Goal: Information Seeking & Learning: Learn about a topic

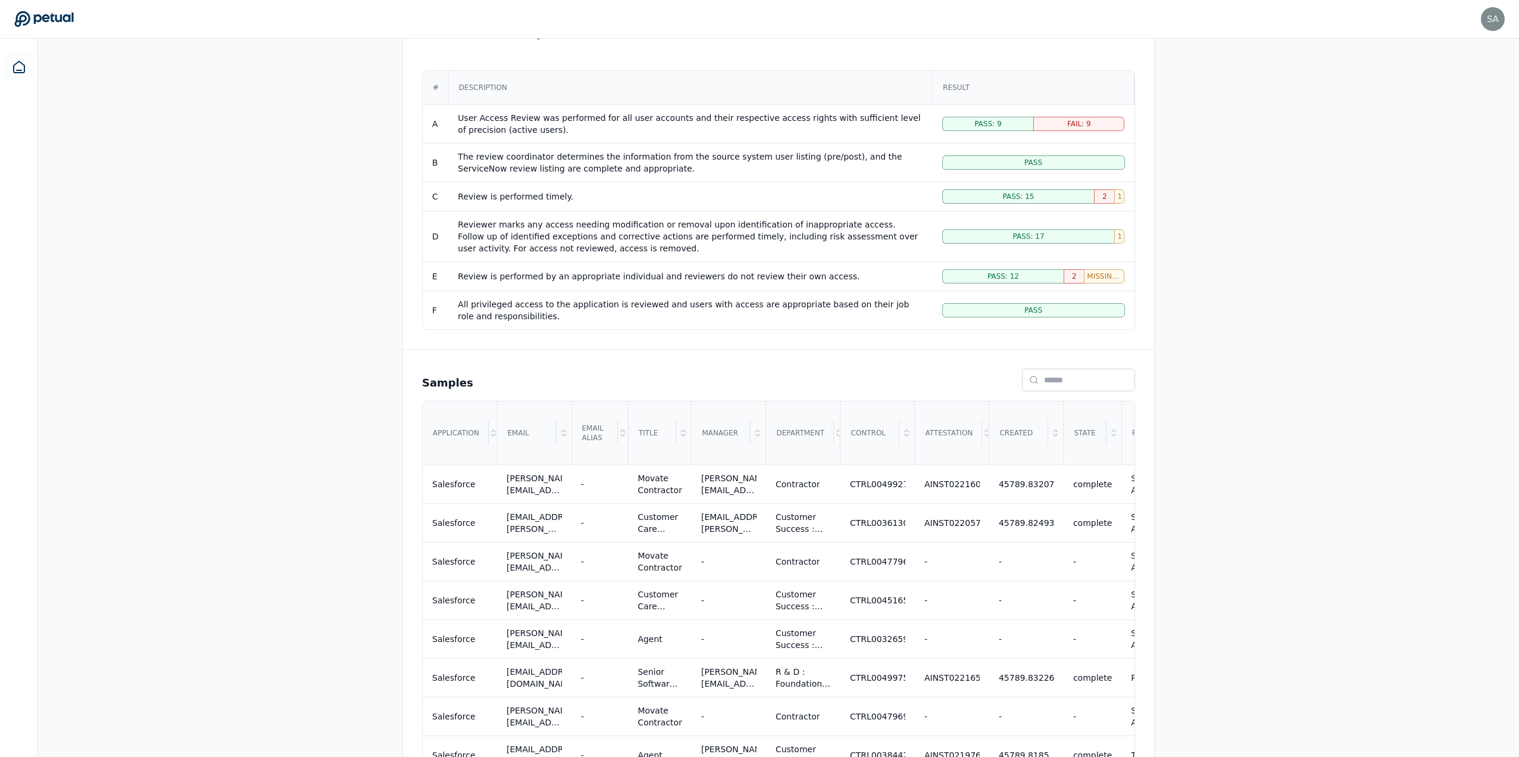
scroll to position [0, 1003]
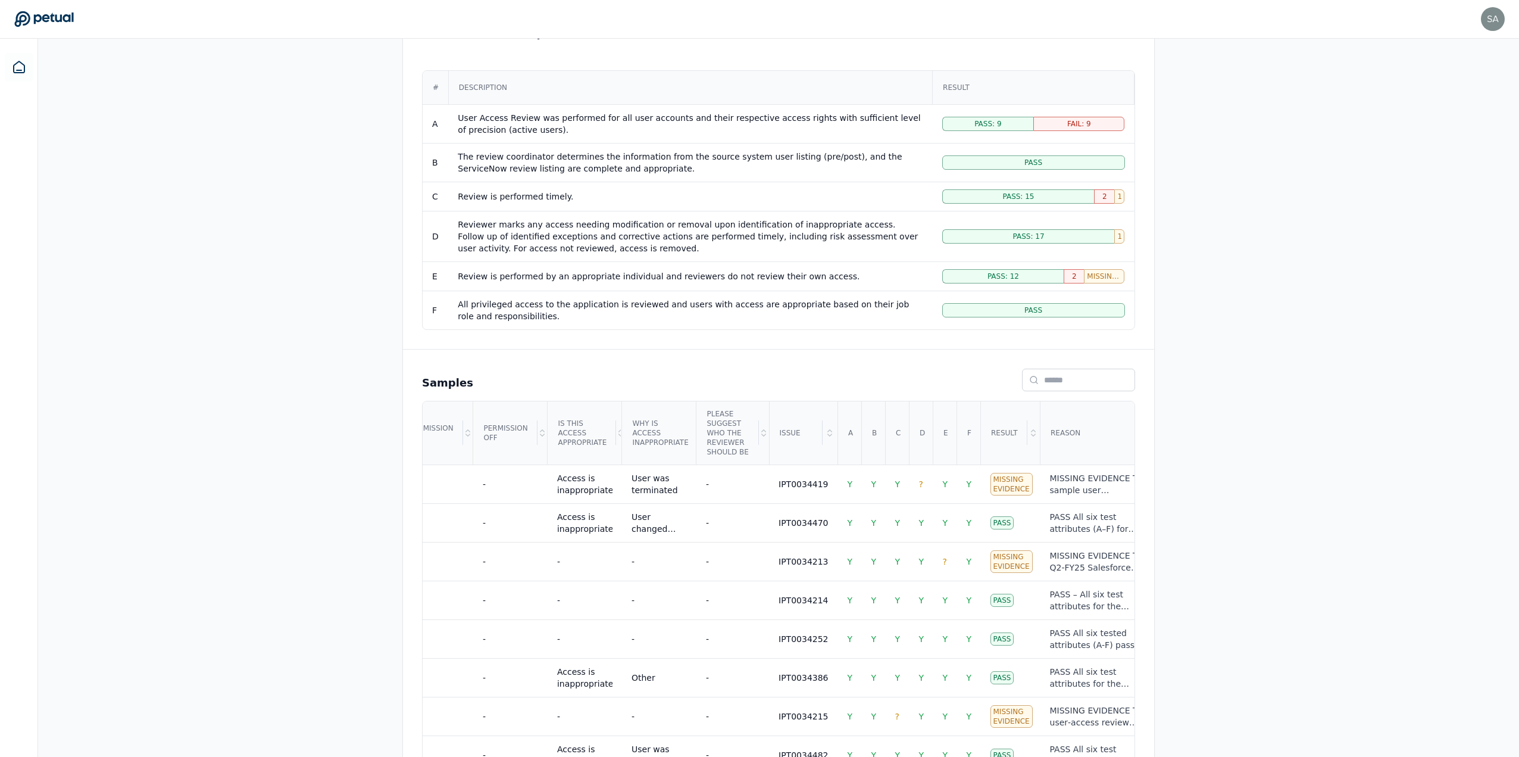
click at [1395, 397] on div "Overview Test Attributes Sampling Supporting Files Results Work Paper Viewing: …" at bounding box center [778, 568] width 1481 height 1263
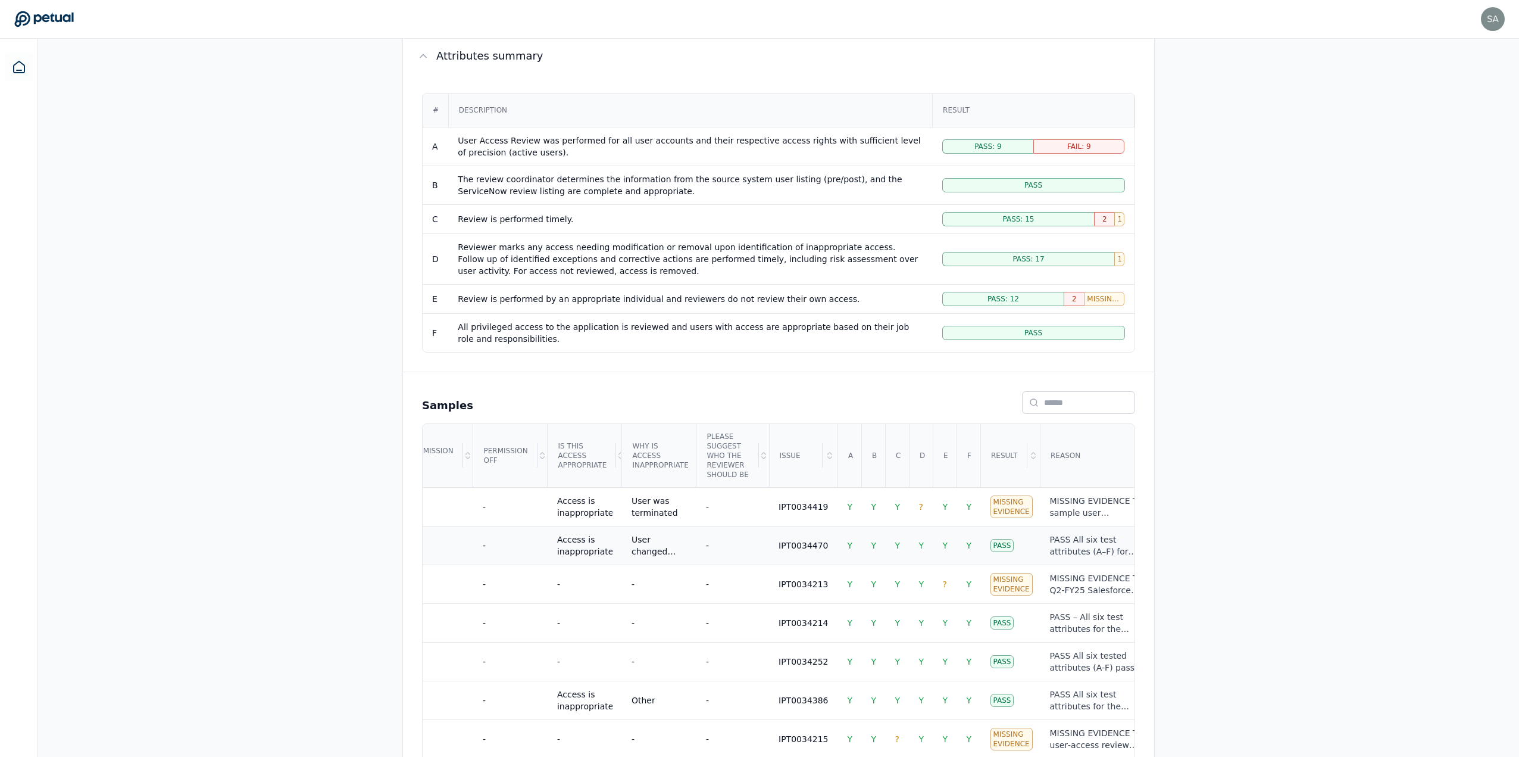
scroll to position [210, 0]
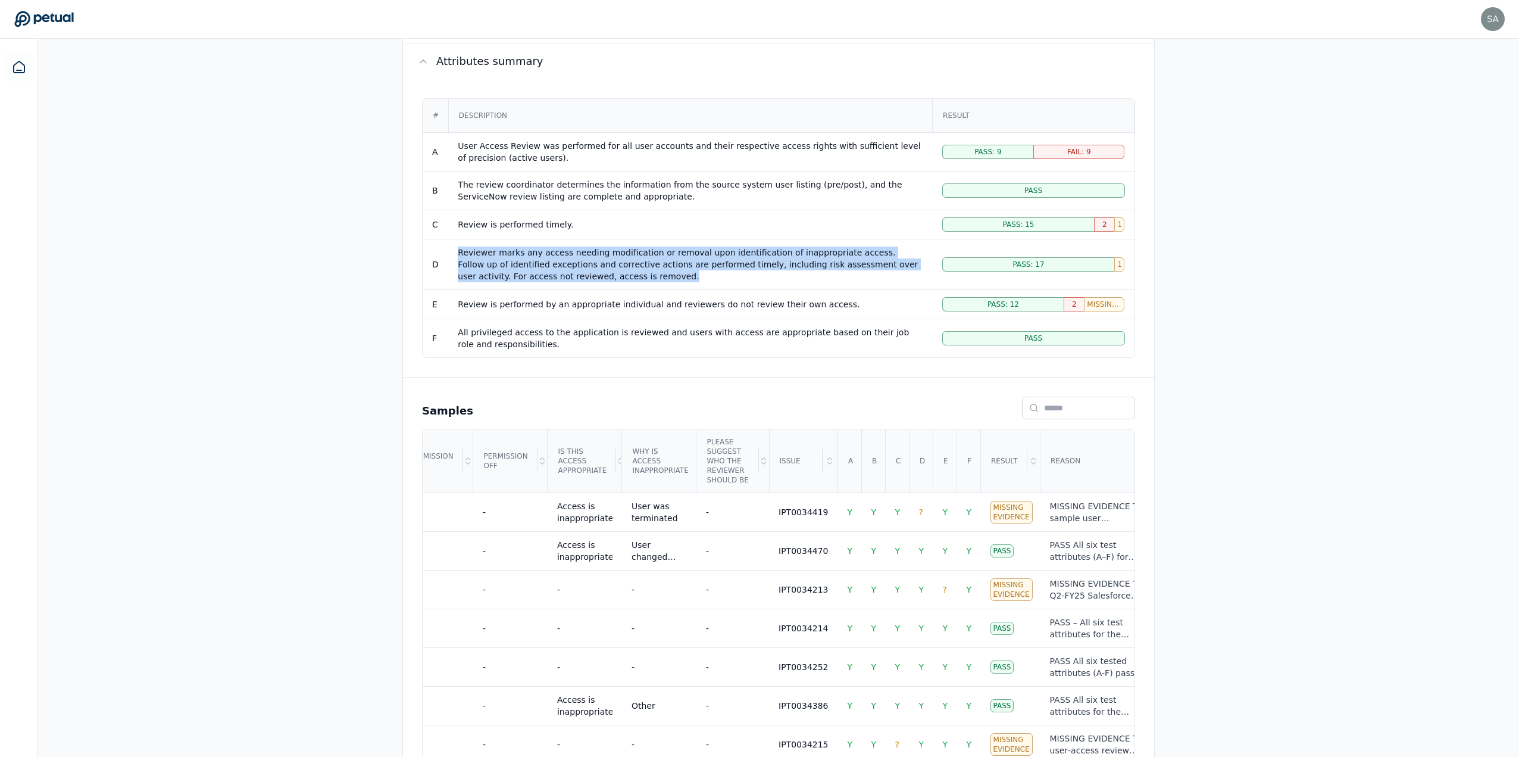
drag, startPoint x: 565, startPoint y: 279, endPoint x: 458, endPoint y: 252, distance: 111.0
click at [458, 252] on div "Reviewer marks any access needing modification or removal upon identification o…" at bounding box center [690, 264] width 465 height 36
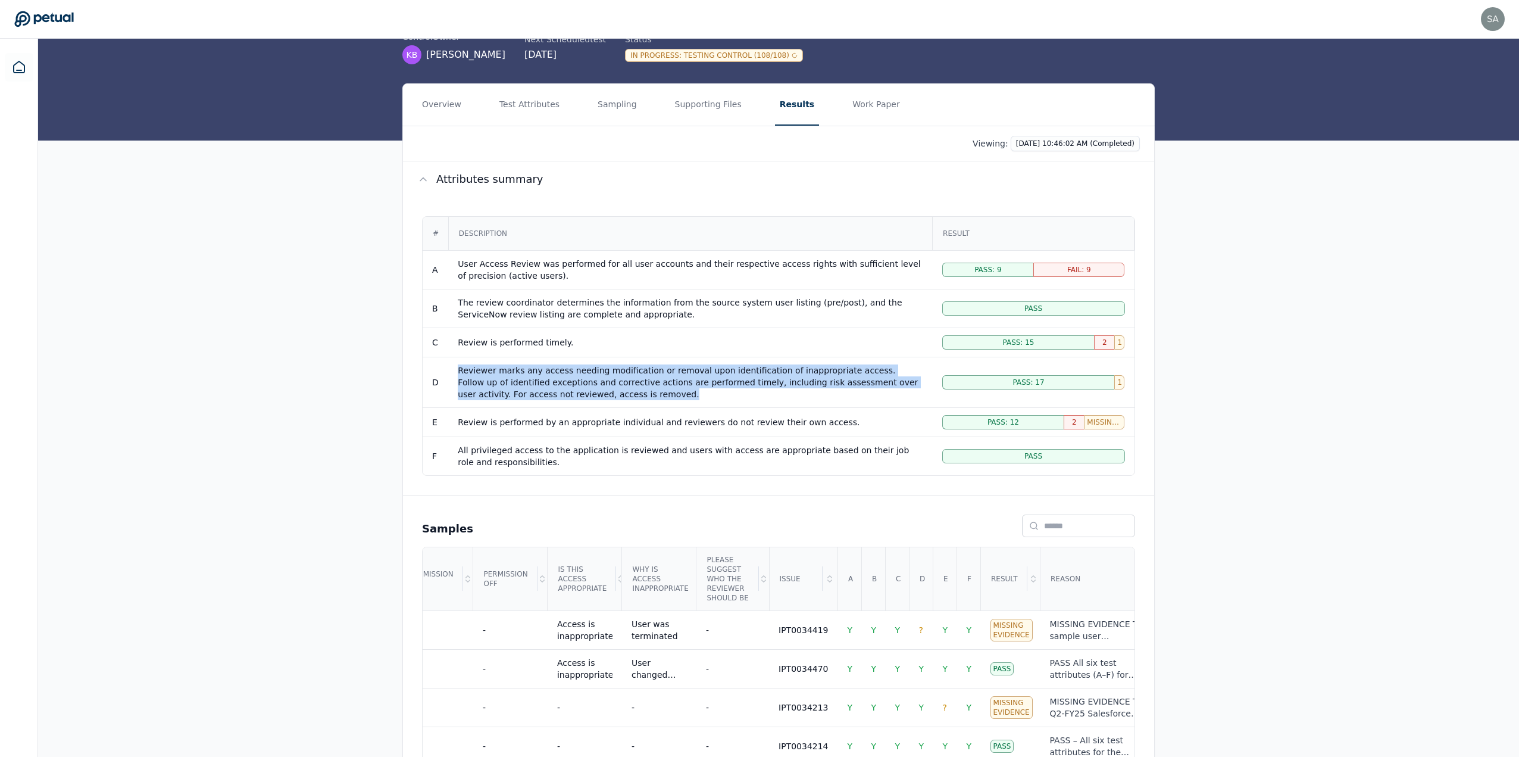
scroll to position [91, 0]
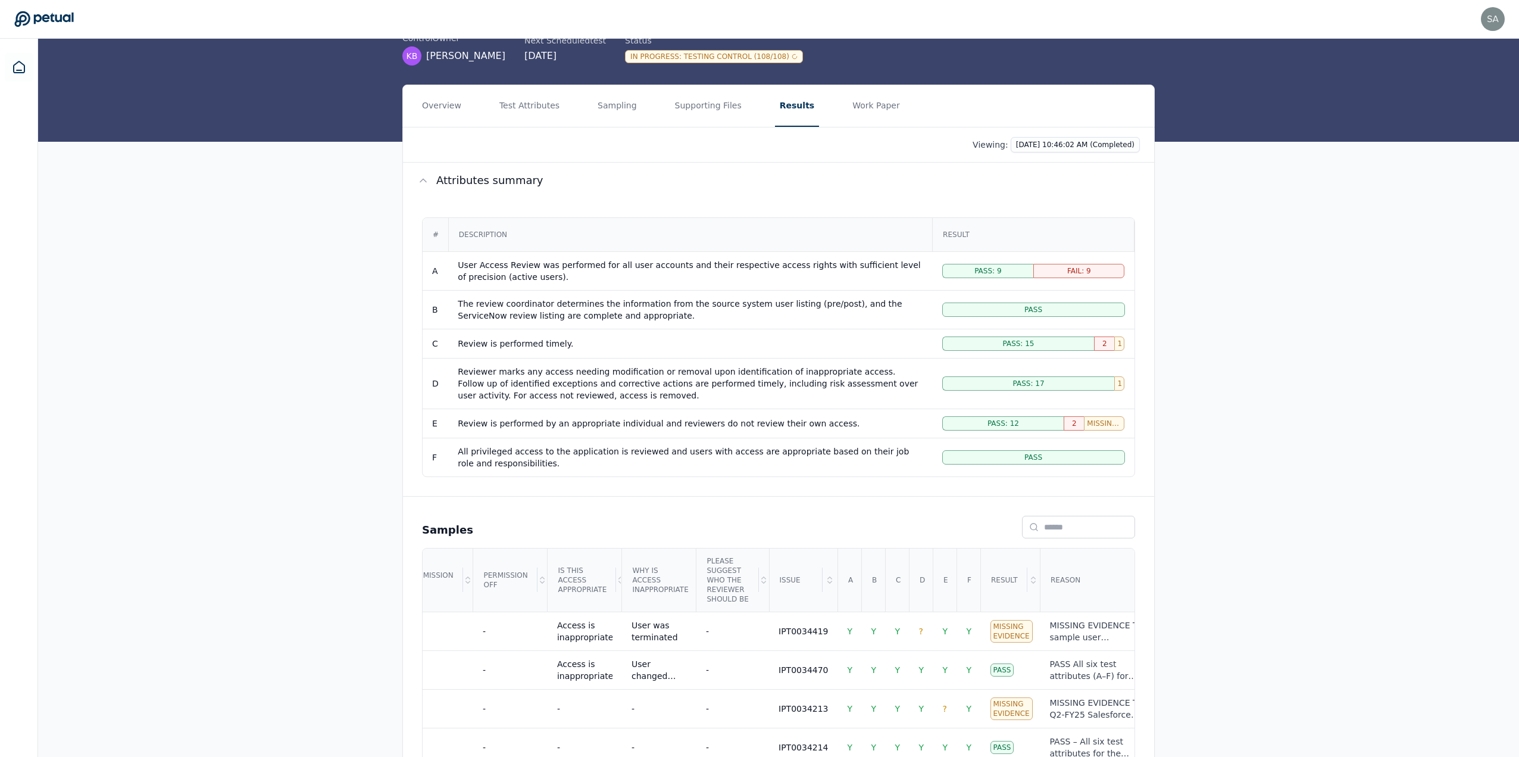
click at [515, 276] on div "User Access Review was performed for all user accounts and their respective acc…" at bounding box center [690, 271] width 465 height 24
drag, startPoint x: 515, startPoint y: 276, endPoint x: 452, endPoint y: 269, distance: 63.5
click at [452, 269] on td "User Access Review was performed for all user accounts and their respective acc…" at bounding box center [690, 270] width 484 height 39
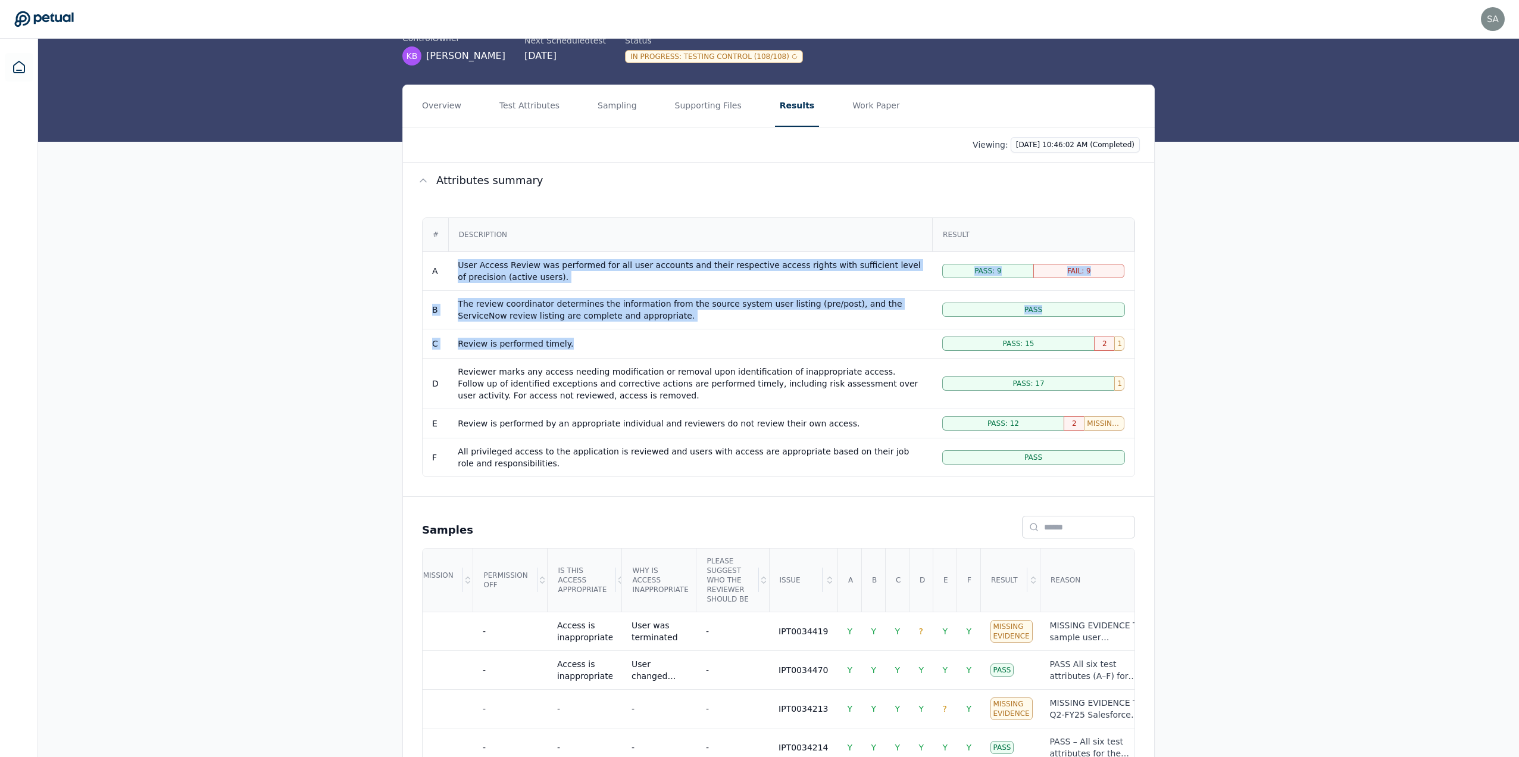
drag, startPoint x: 560, startPoint y: 348, endPoint x: 452, endPoint y: 265, distance: 136.2
click at [452, 265] on tbody "A User Access Review was performed for all user accounts and their respective a…" at bounding box center [779, 363] width 712 height 225
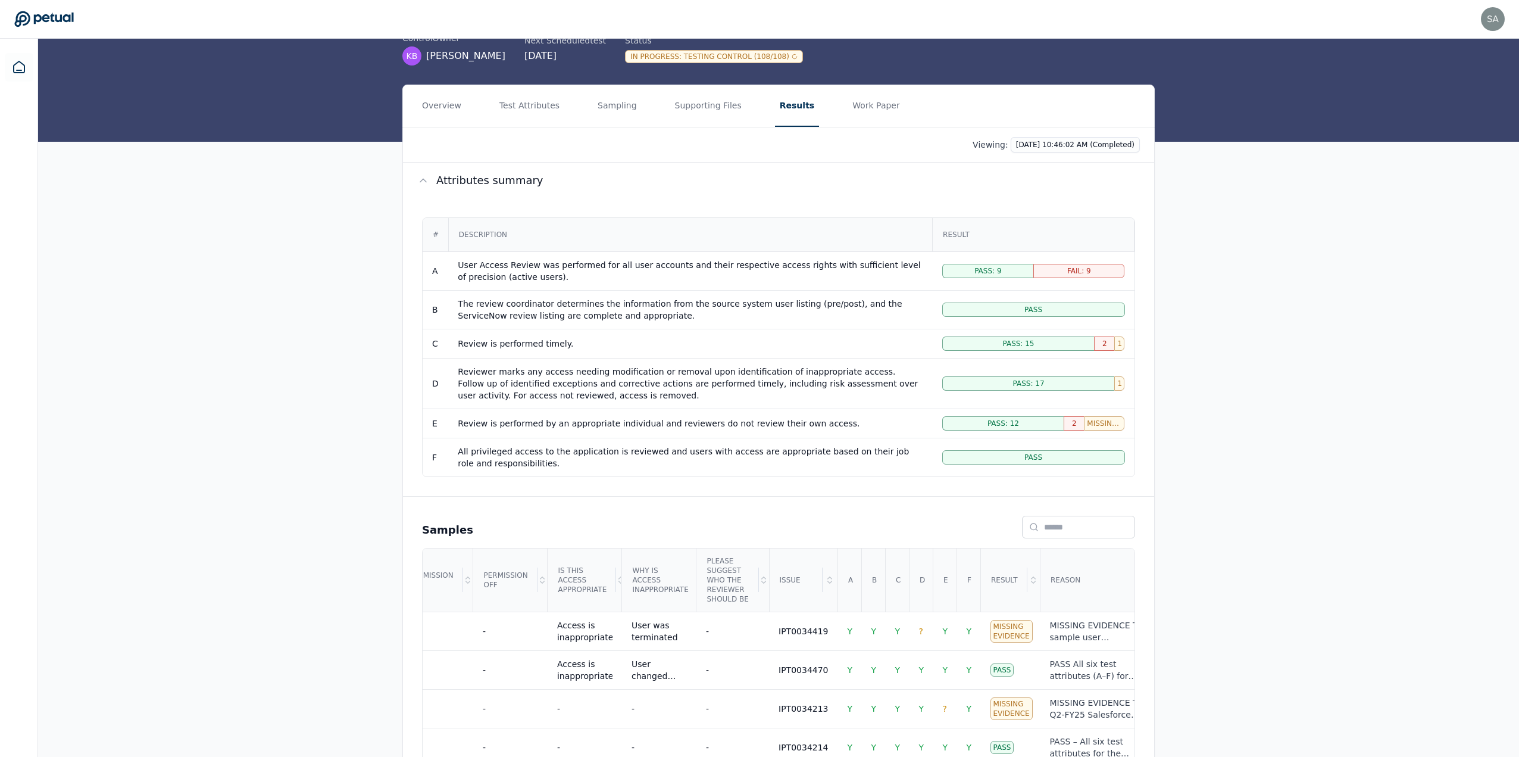
click at [370, 318] on div "Overview Test Attributes Sampling Supporting Files Results Work Paper Viewing: …" at bounding box center [778, 716] width 1481 height 1263
click at [1345, 248] on div "Overview Test Attributes Sampling Supporting Files Results Work Paper Viewing: …" at bounding box center [778, 716] width 1481 height 1263
